Goal: Information Seeking & Learning: Understand process/instructions

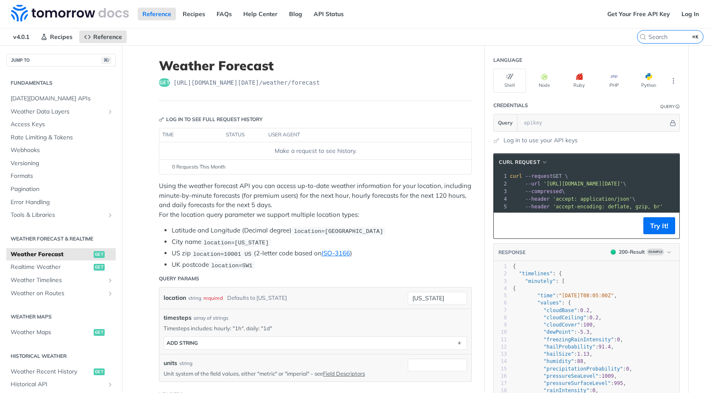
scroll to position [307, 0]
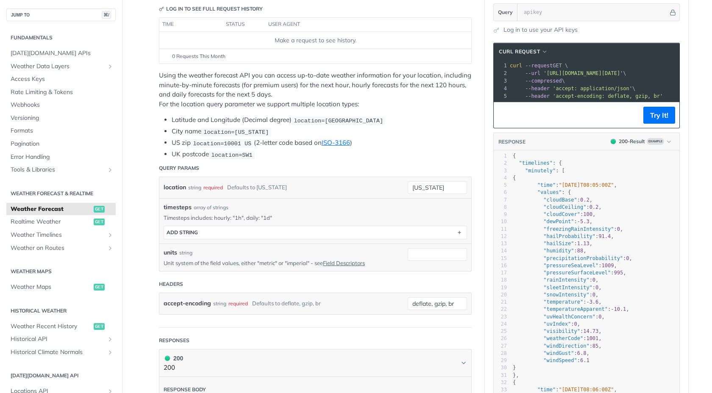
scroll to position [248, 0]
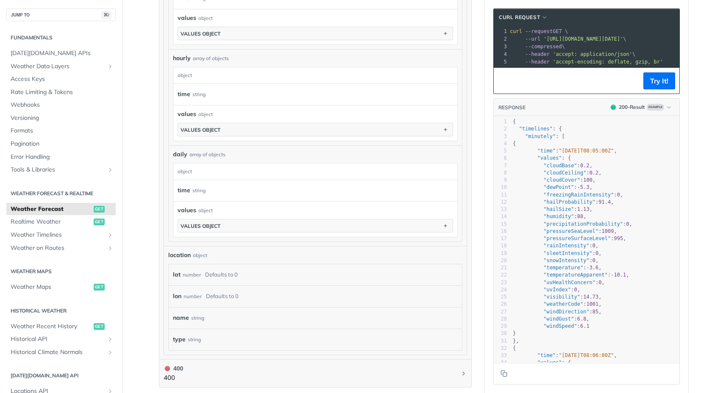
scroll to position [368, 0]
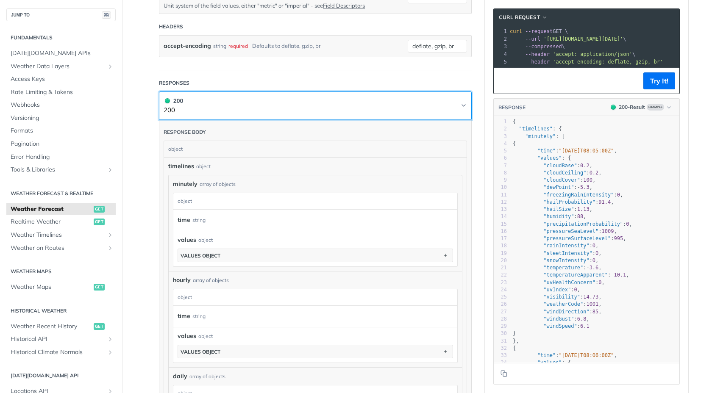
click at [195, 111] on button "200 200" at bounding box center [314, 105] width 303 height 19
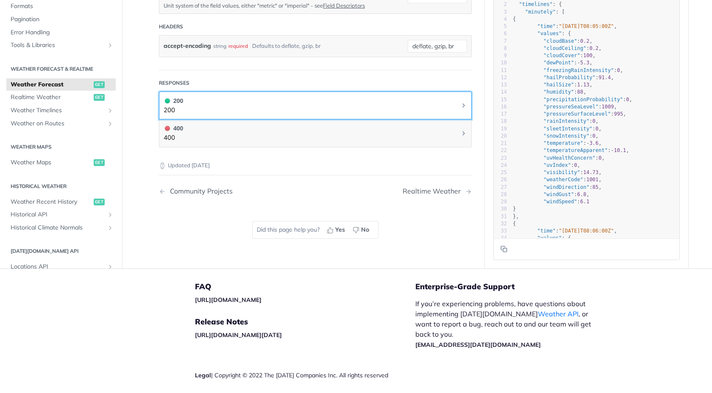
click at [209, 110] on button "200 200" at bounding box center [314, 105] width 303 height 19
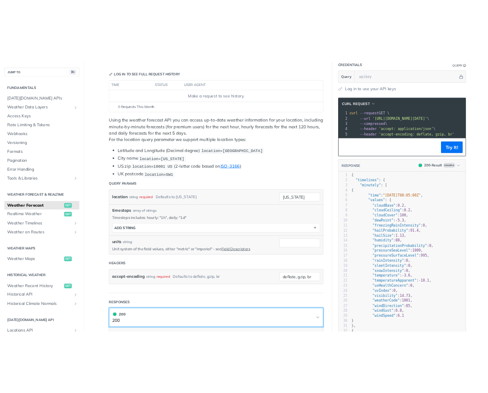
scroll to position [61, 0]
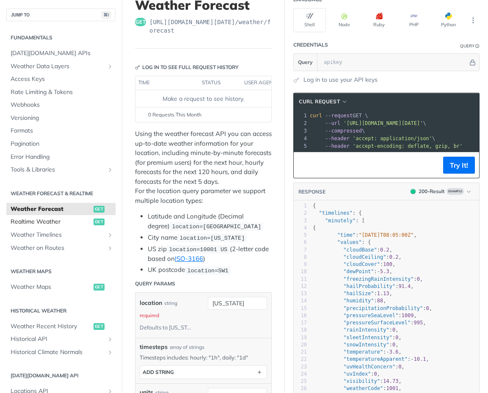
click at [43, 216] on link "Realtime Weather get" at bounding box center [60, 222] width 109 height 13
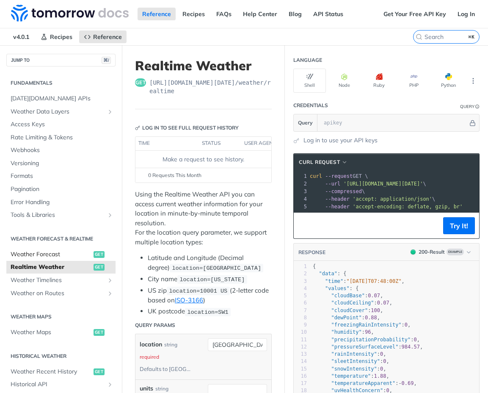
click at [52, 254] on span "Weather Forecast" at bounding box center [51, 254] width 81 height 8
